Goal: Task Accomplishment & Management: Complete application form

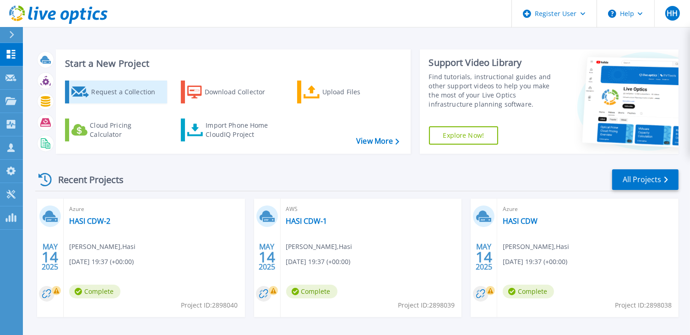
click at [141, 89] on div "Request a Collection" at bounding box center [127, 92] width 73 height 18
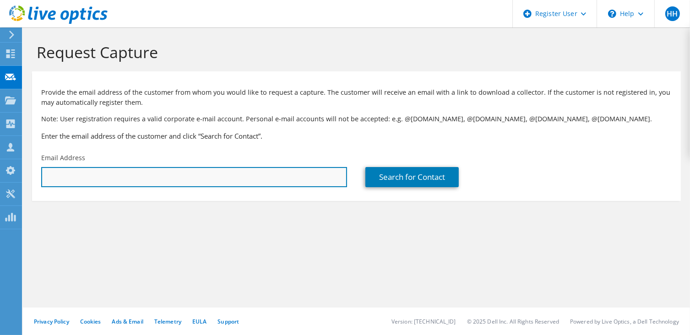
click at [255, 169] on input "text" at bounding box center [194, 177] width 306 height 20
type input "jchung@recoverypoint.com"
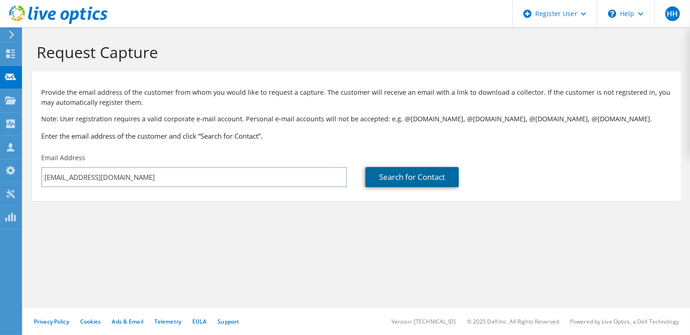
click at [421, 179] on link "Search for Contact" at bounding box center [411, 177] width 93 height 20
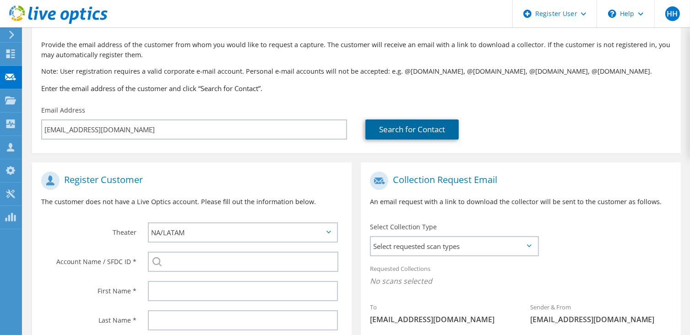
scroll to position [137, 0]
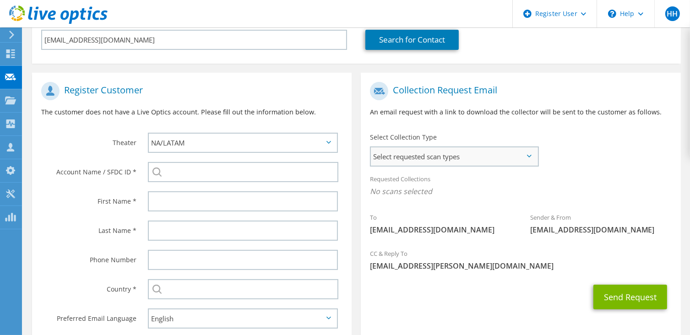
click at [477, 150] on span "Select requested scan types" at bounding box center [454, 156] width 167 height 18
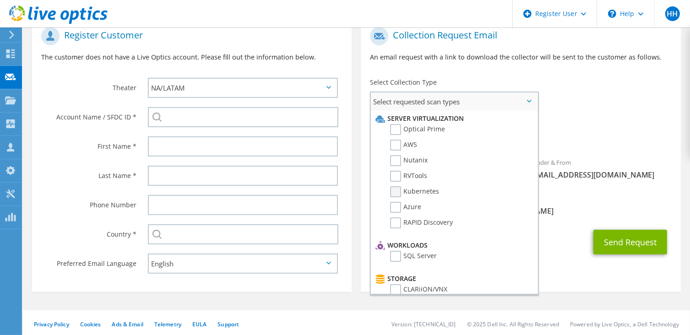
scroll to position [147, 0]
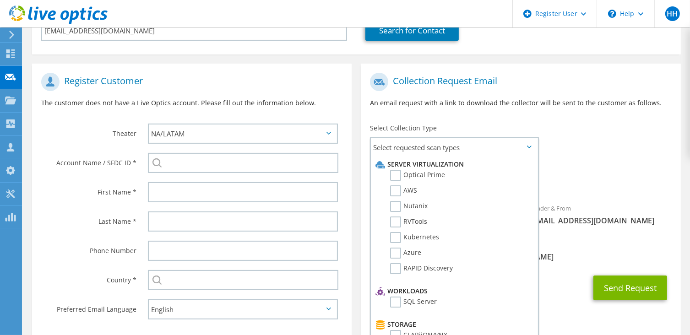
click at [595, 143] on div "To jchung@recoverypoint.com Sender & From liveoptics@liveoptics.com" at bounding box center [521, 151] width 320 height 167
